Goal: Task Accomplishment & Management: Manage account settings

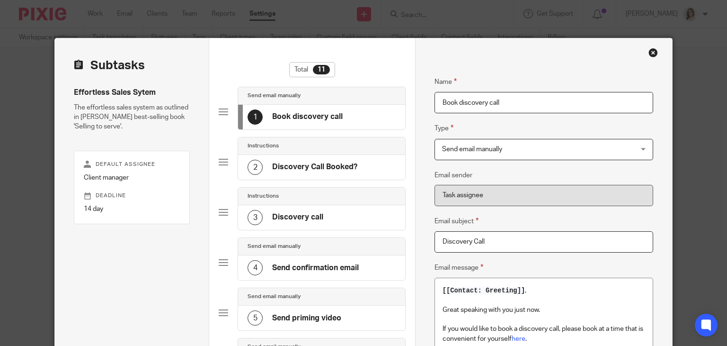
click at [327, 316] on h4 "Send priming video" at bounding box center [306, 318] width 69 height 10
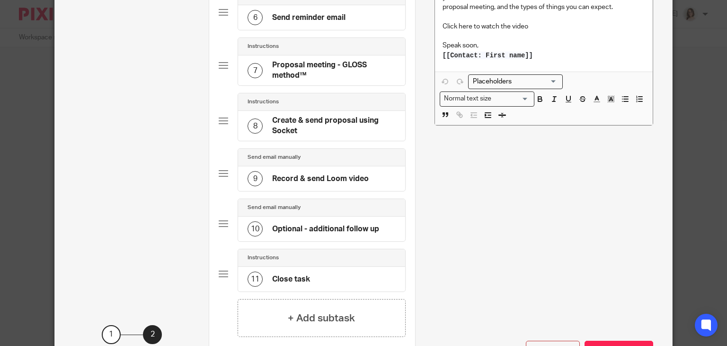
scroll to position [368, 0]
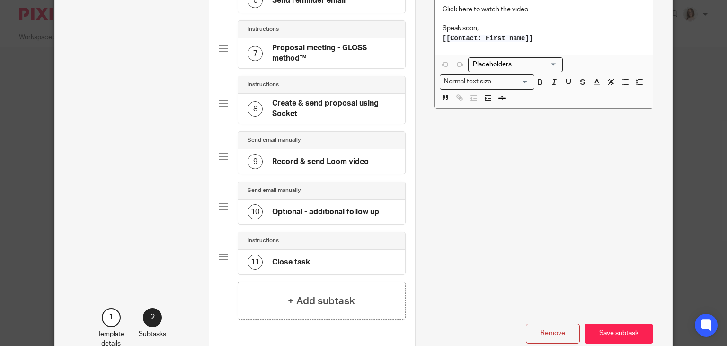
click at [315, 210] on h4 "Optional - additional follow up" at bounding box center [325, 212] width 107 height 10
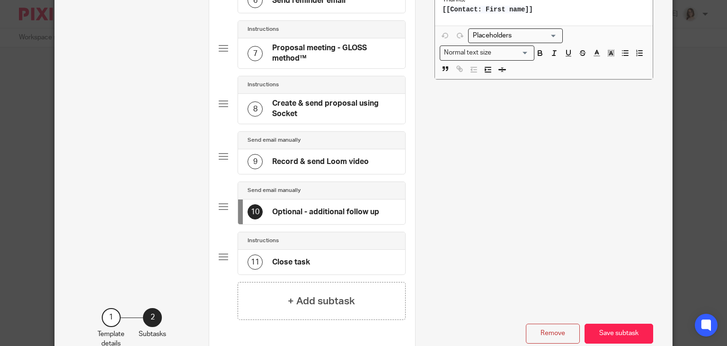
scroll to position [0, 0]
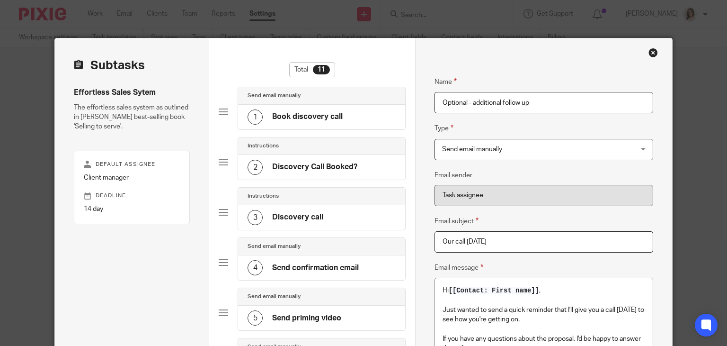
click at [651, 52] on div "Close this dialog window" at bounding box center [653, 52] width 9 height 9
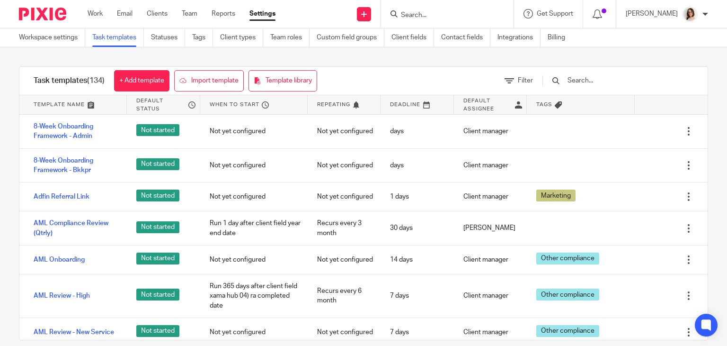
click at [593, 84] on input "text" at bounding box center [622, 80] width 110 height 10
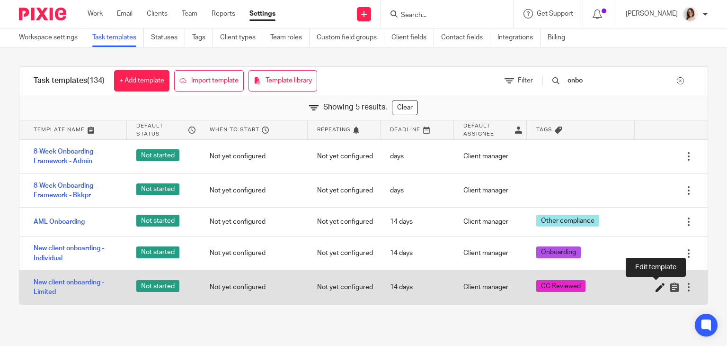
type input "onbo"
click at [656, 286] on icon at bounding box center [660, 286] width 9 height 9
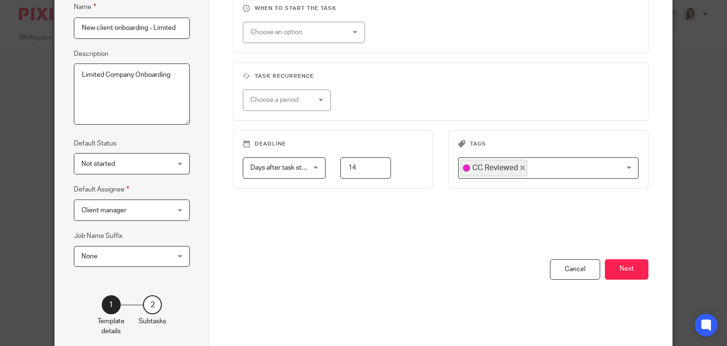
scroll to position [119, 0]
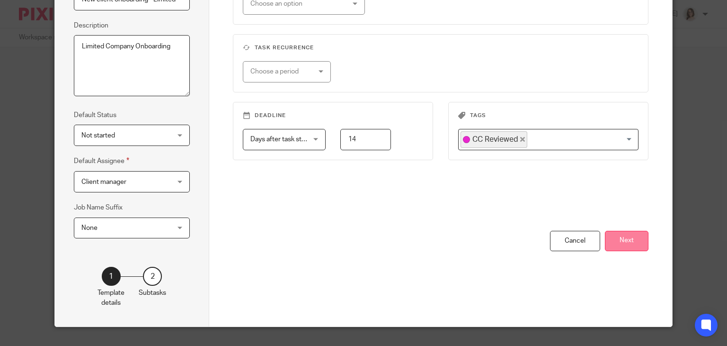
click at [628, 243] on button "Next" at bounding box center [627, 241] width 44 height 20
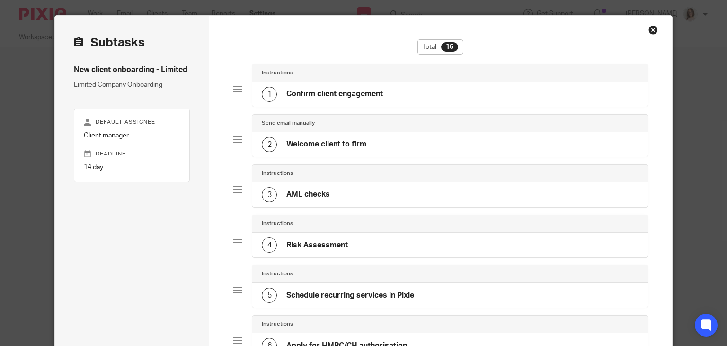
scroll to position [0, 0]
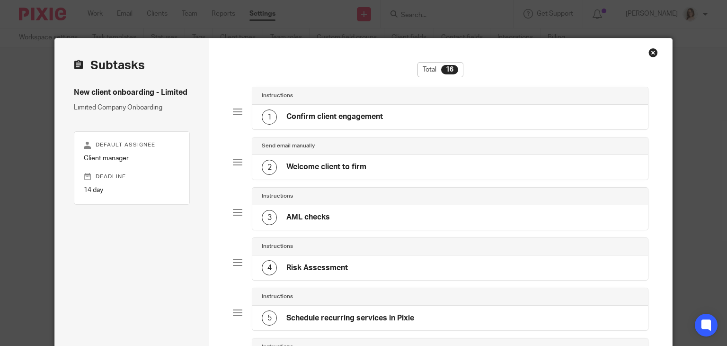
click at [378, 120] on h4 "Confirm client engagement" at bounding box center [335, 117] width 97 height 10
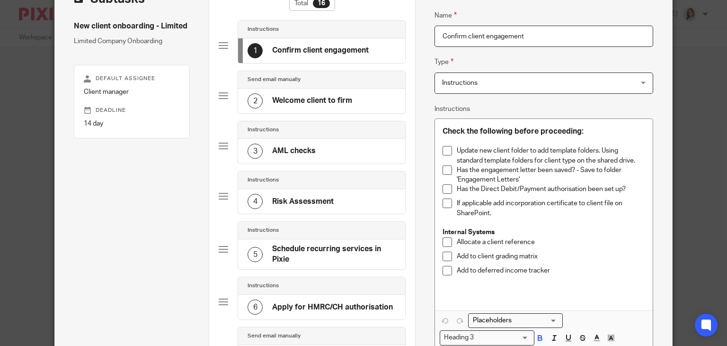
scroll to position [73, 0]
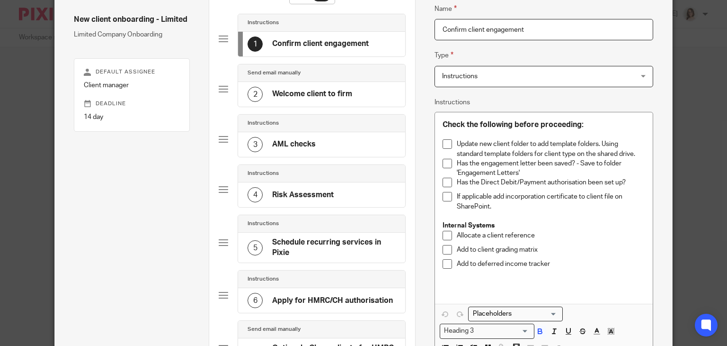
click at [327, 93] on h4 "Welcome client to firm" at bounding box center [312, 94] width 80 height 10
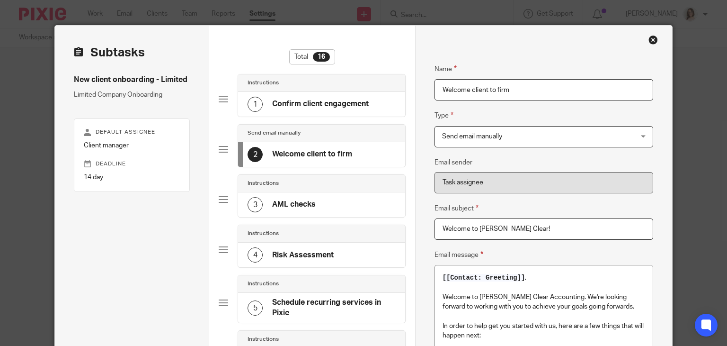
scroll to position [0, 0]
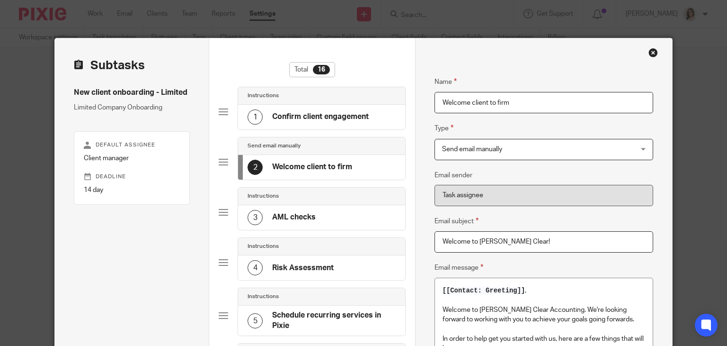
click at [316, 217] on div "3 AML checks" at bounding box center [321, 217] width 167 height 25
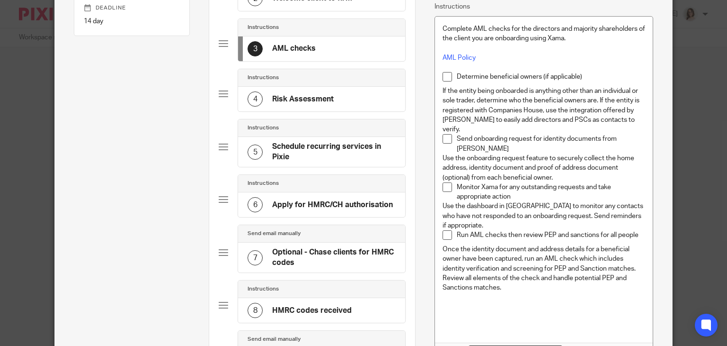
scroll to position [171, 0]
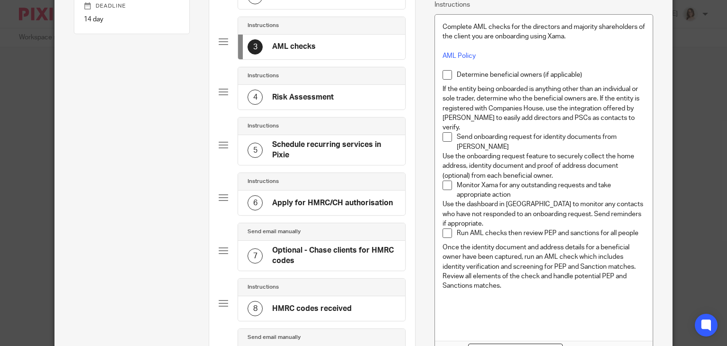
click at [293, 99] on h4 "Risk Assessment" at bounding box center [303, 97] width 62 height 10
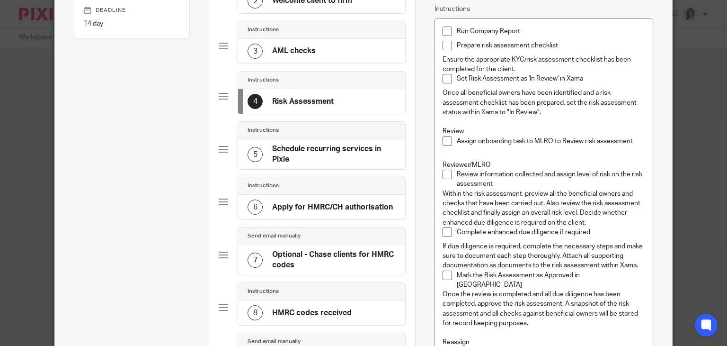
scroll to position [160, 0]
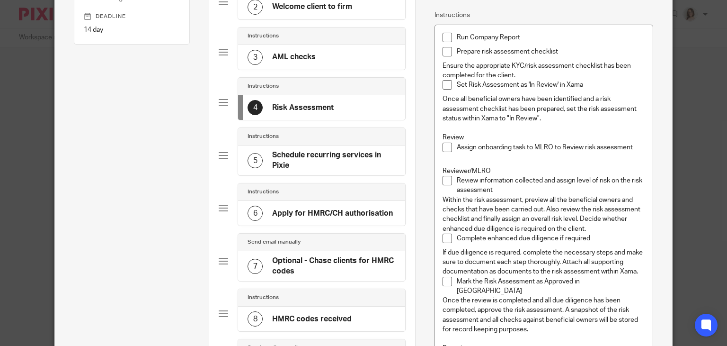
click at [335, 212] on h4 "Apply for HMRC/CH authorisation" at bounding box center [332, 213] width 121 height 10
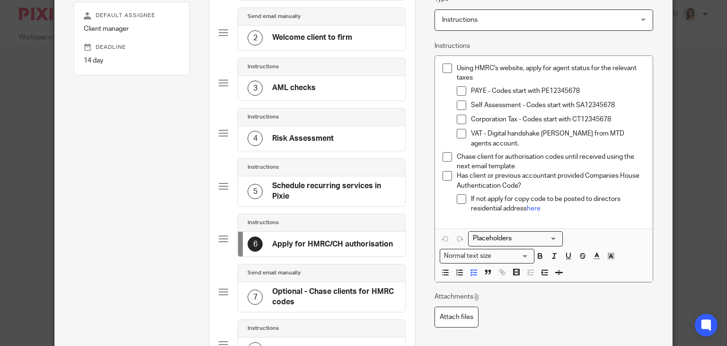
scroll to position [136, 0]
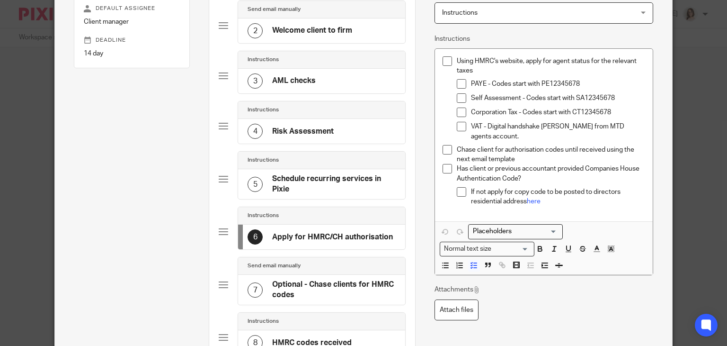
click at [291, 281] on h4 "Optional - Chase clients for HMRC codes" at bounding box center [334, 289] width 124 height 20
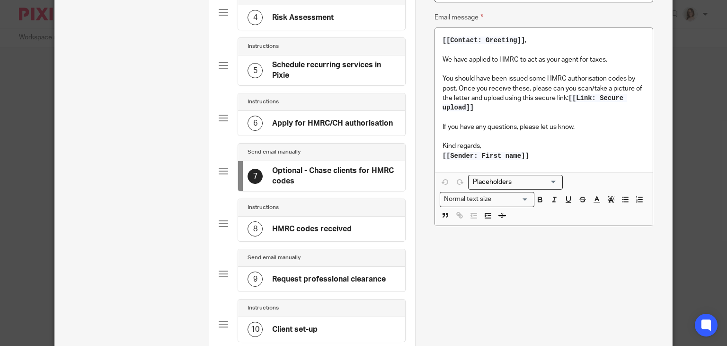
scroll to position [252, 0]
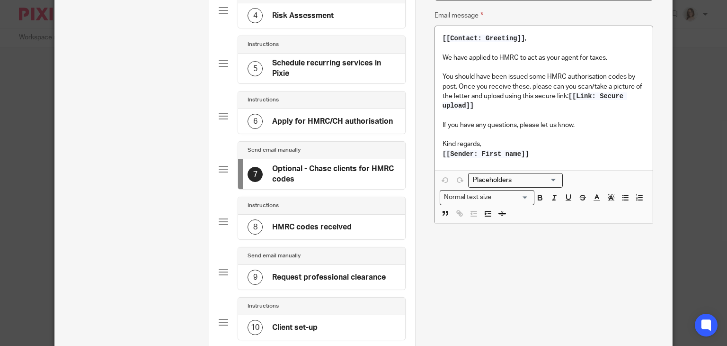
click at [290, 222] on h4 "HMRC codes received" at bounding box center [312, 227] width 80 height 10
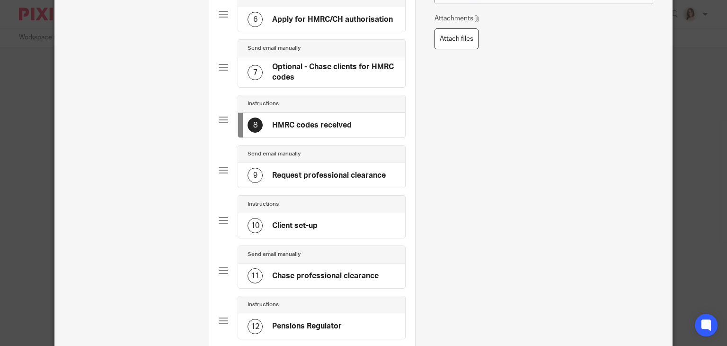
scroll to position [354, 0]
click at [305, 170] on h4 "Request professional clearance" at bounding box center [329, 175] width 114 height 10
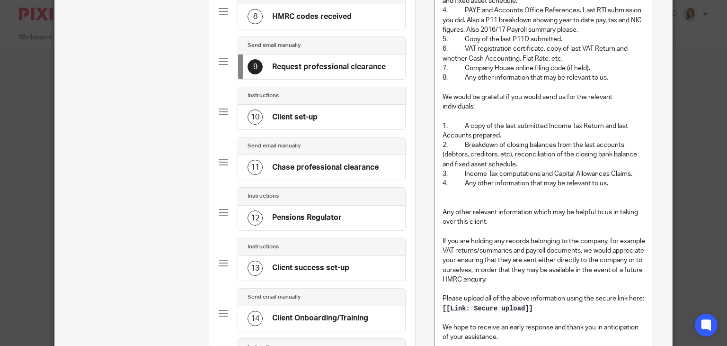
scroll to position [469, 0]
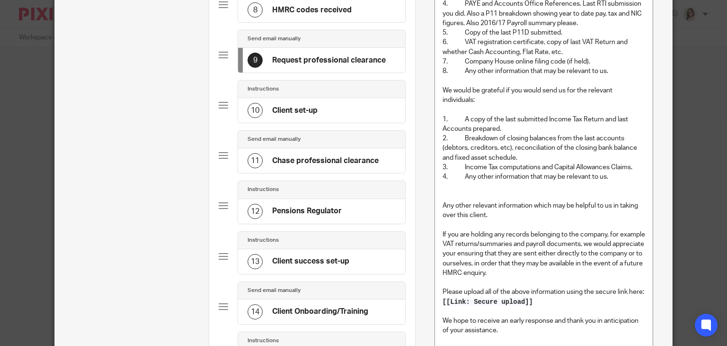
click at [335, 211] on h4 "Pensions Regulator" at bounding box center [307, 211] width 70 height 10
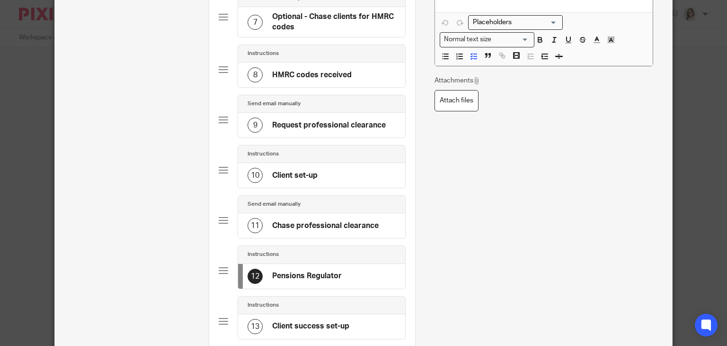
scroll to position [405, 0]
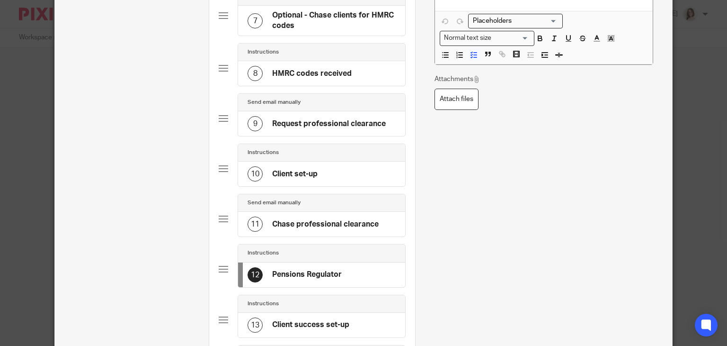
click at [291, 175] on h4 "Client set-up" at bounding box center [294, 174] width 45 height 10
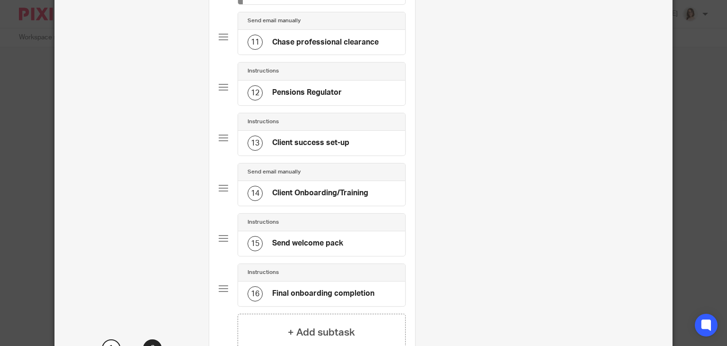
scroll to position [588, 0]
click at [307, 143] on h4 "Client success set-up" at bounding box center [310, 142] width 77 height 10
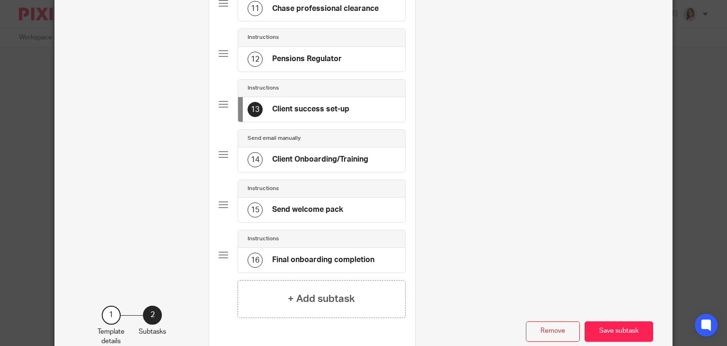
scroll to position [623, 0]
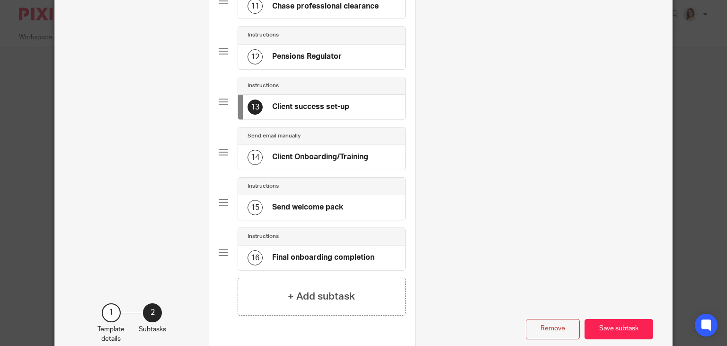
click at [278, 152] on h4 "Client Onboarding/Training" at bounding box center [320, 157] width 96 height 10
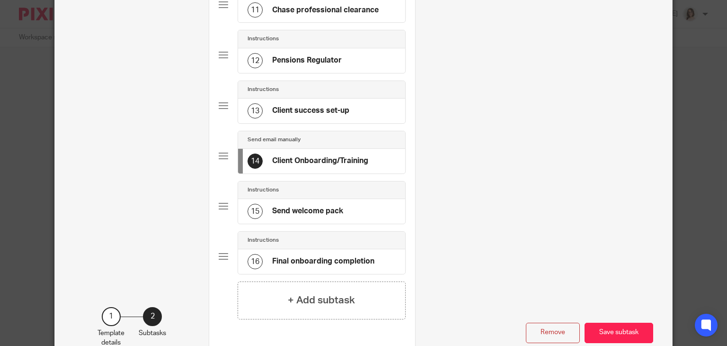
scroll to position [674, 0]
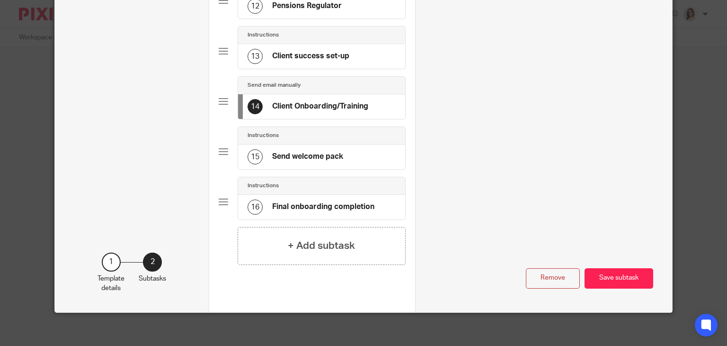
click at [316, 152] on h4 "Send welcome pack" at bounding box center [307, 157] width 71 height 10
click at [316, 202] on h4 "Final onboarding completion" at bounding box center [323, 207] width 102 height 10
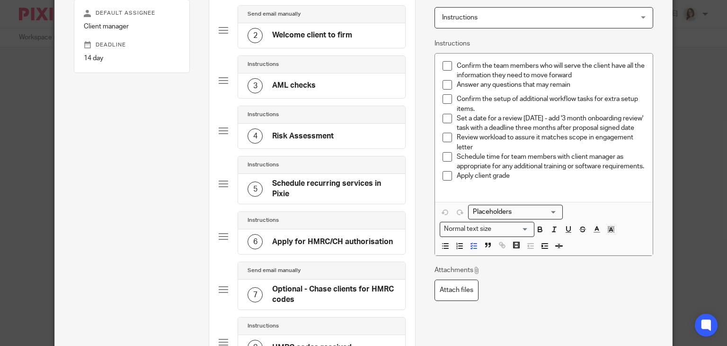
scroll to position [0, 0]
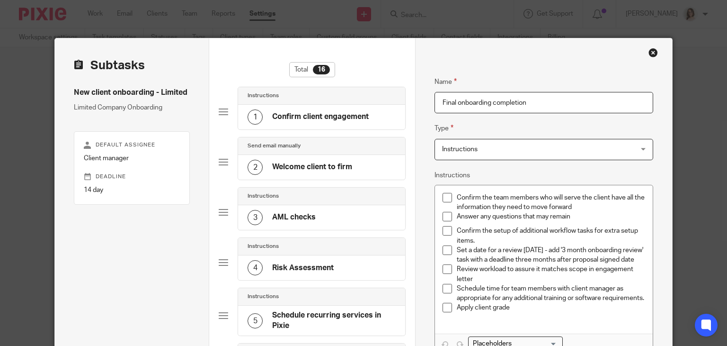
click at [650, 53] on div "Close this dialog window" at bounding box center [653, 52] width 9 height 9
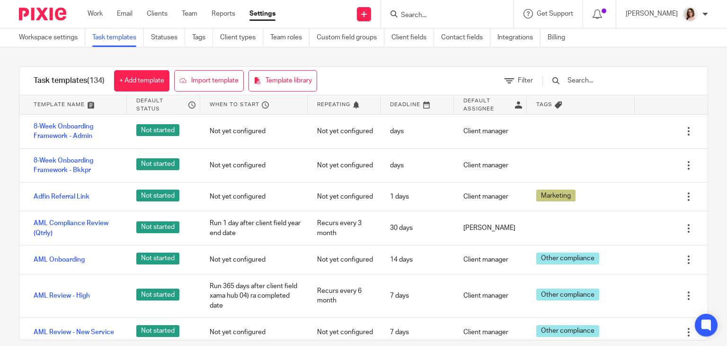
click at [421, 16] on input "Search" at bounding box center [442, 15] width 85 height 9
click at [594, 84] on input "text" at bounding box center [622, 80] width 110 height 10
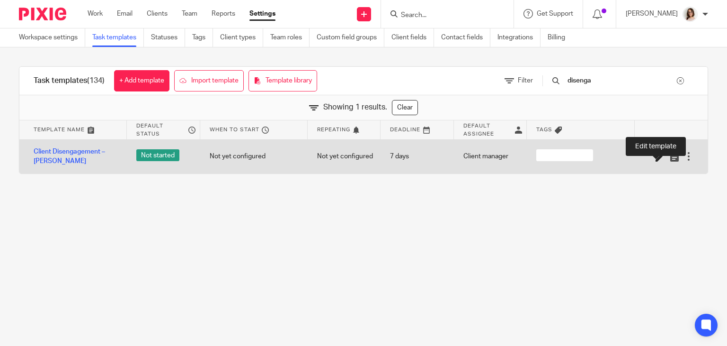
type input "disenga"
click at [656, 158] on icon at bounding box center [660, 156] width 9 height 9
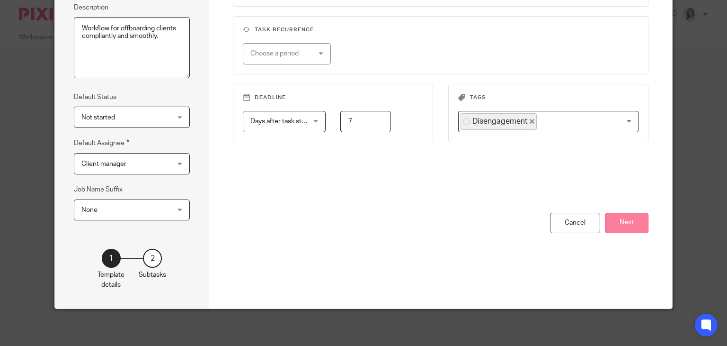
click at [624, 222] on button "Next" at bounding box center [627, 223] width 44 height 20
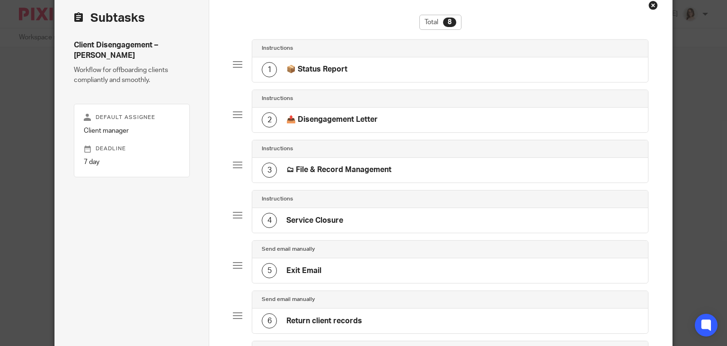
scroll to position [47, 0]
click at [355, 71] on div "1 📦 Status Report" at bounding box center [450, 70] width 396 height 25
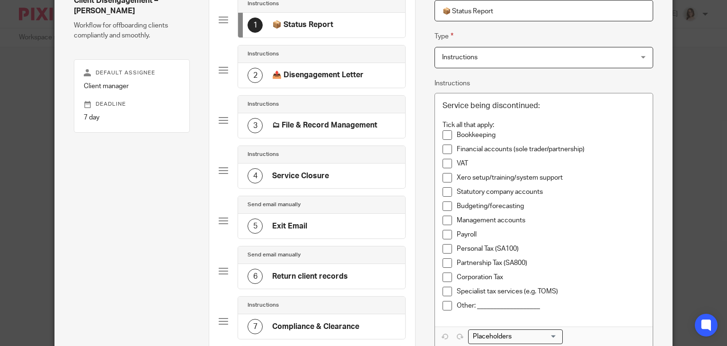
scroll to position [90, 0]
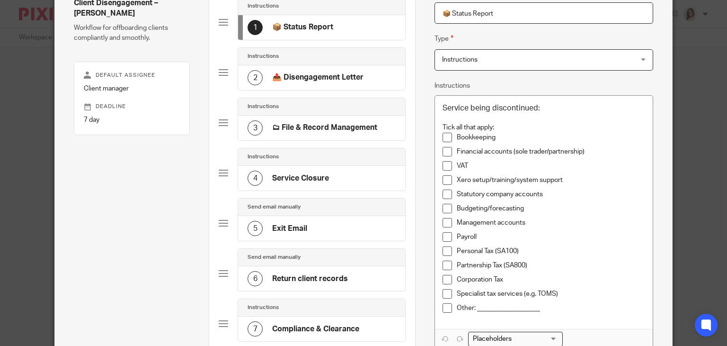
click at [324, 74] on h4 "📤 Disengagement Letter" at bounding box center [317, 77] width 91 height 10
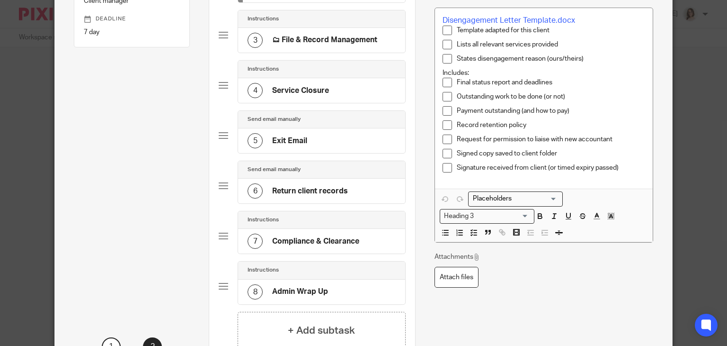
scroll to position [178, 0]
click at [322, 95] on div "4 Service Closure" at bounding box center [288, 89] width 81 height 15
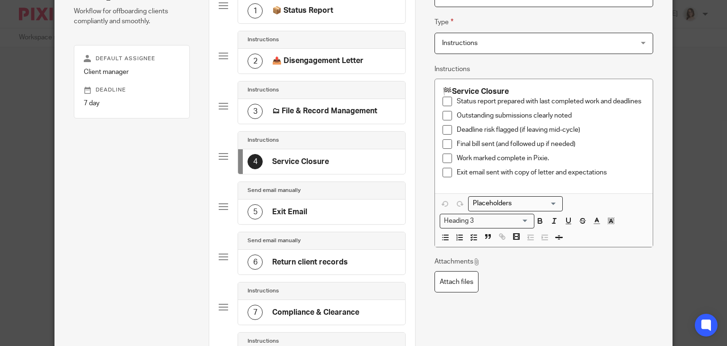
scroll to position [108, 0]
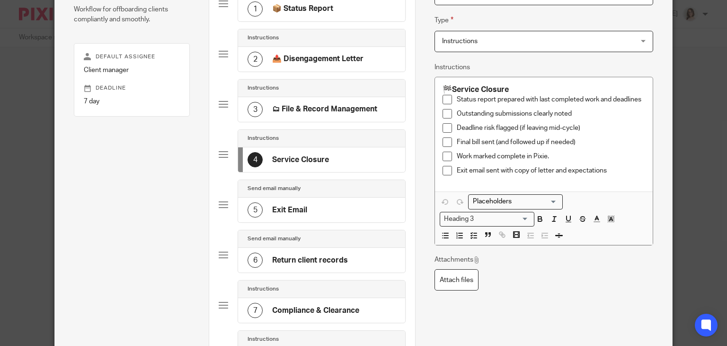
click at [297, 205] on h4 "Exit Email" at bounding box center [289, 210] width 35 height 10
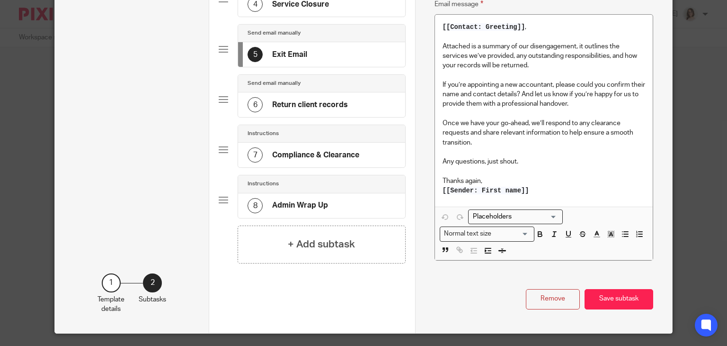
scroll to position [265, 0]
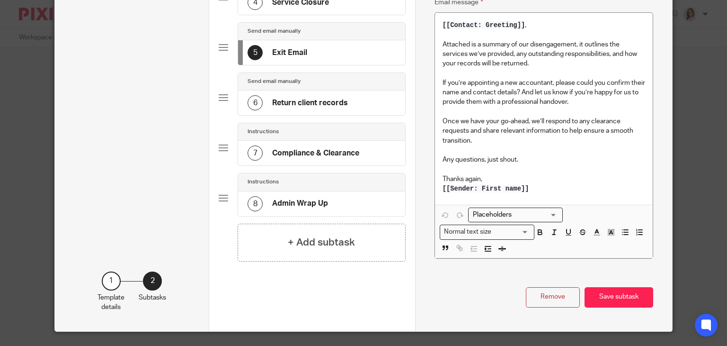
click at [326, 102] on h4 "Return client records" at bounding box center [310, 103] width 76 height 10
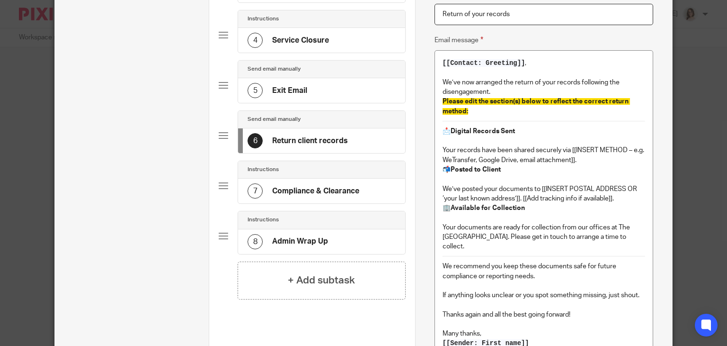
scroll to position [228, 0]
click at [314, 183] on div "7 Compliance & Clearance" at bounding box center [304, 190] width 112 height 15
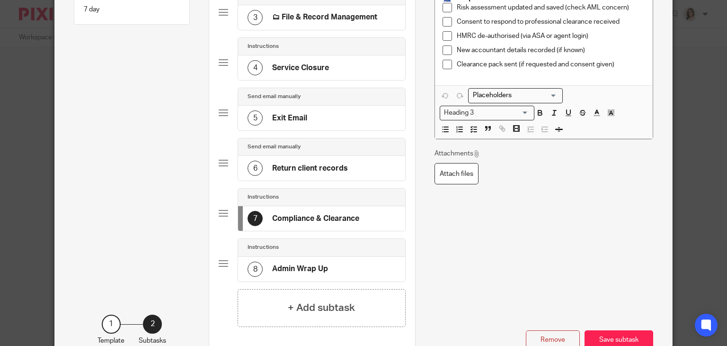
scroll to position [201, 0]
click at [318, 267] on h4 "Admin Wrap Up" at bounding box center [300, 268] width 56 height 10
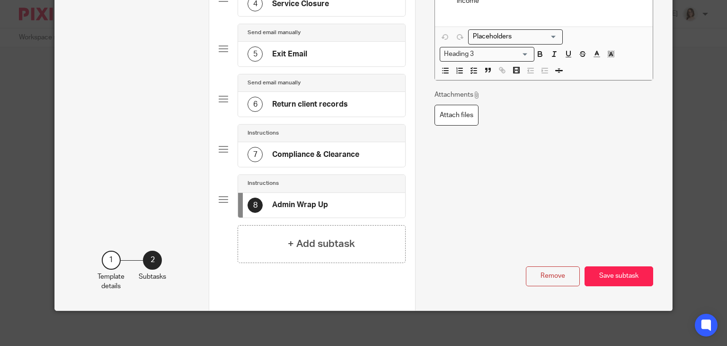
scroll to position [0, 0]
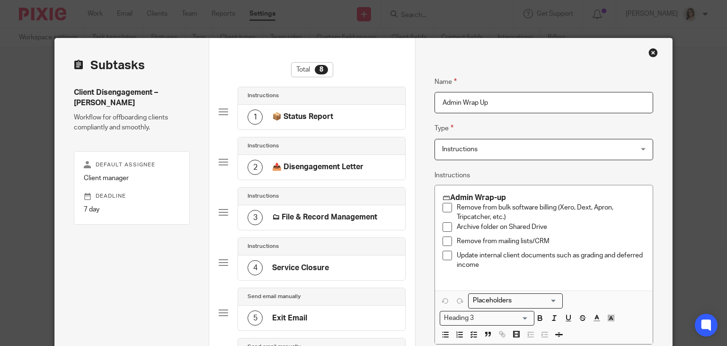
click at [651, 52] on div "Close this dialog window" at bounding box center [653, 52] width 9 height 9
